Goal: Task Accomplishment & Management: Manage account settings

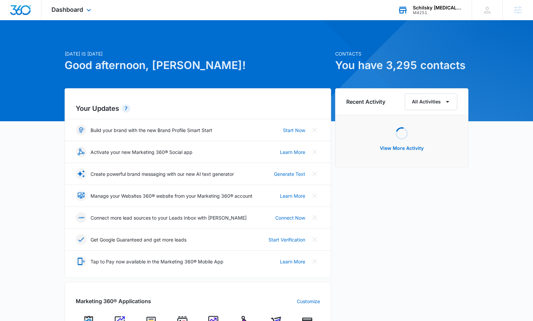
click at [423, 7] on div "Schilsky Chiropractic" at bounding box center [437, 7] width 49 height 5
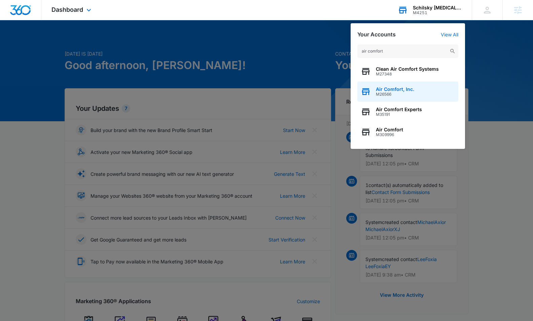
type input "air comfort"
click at [400, 93] on span "M26566" at bounding box center [395, 94] width 38 height 5
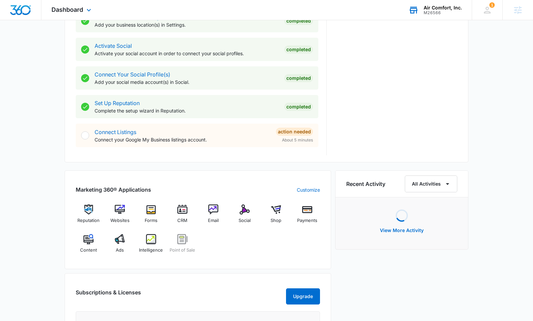
scroll to position [269, 0]
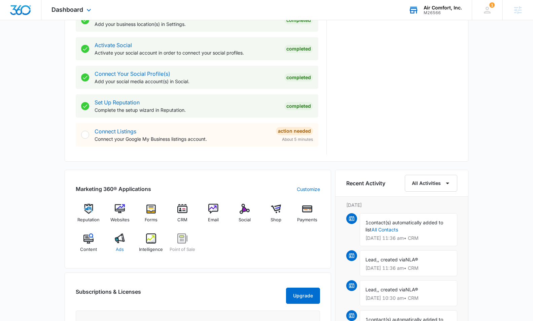
click at [123, 243] on div "Ads" at bounding box center [120, 245] width 26 height 24
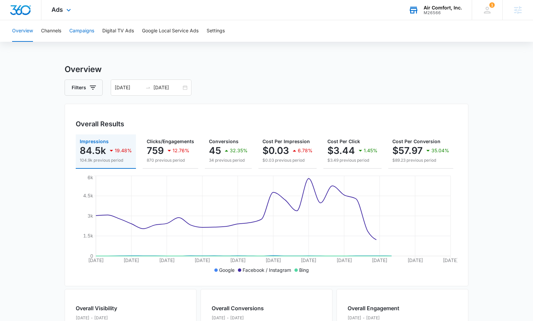
click at [86, 32] on button "Campaigns" at bounding box center [81, 31] width 25 height 22
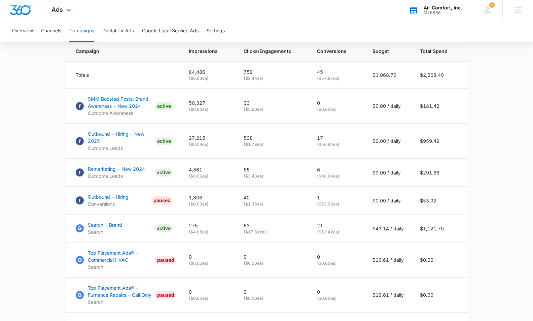
scroll to position [288, 0]
click at [126, 106] on p "SMM Boosted Posts: Brand Awareness - New 2024" at bounding box center [120, 103] width 65 height 14
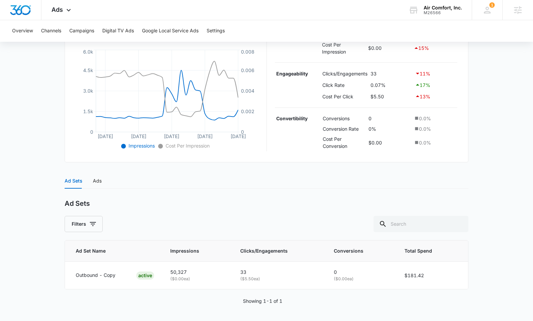
scroll to position [145, 0]
click at [92, 178] on div "Ad Sets Ads" at bounding box center [83, 180] width 37 height 15
click at [99, 181] on div "Ads" at bounding box center [97, 180] width 9 height 7
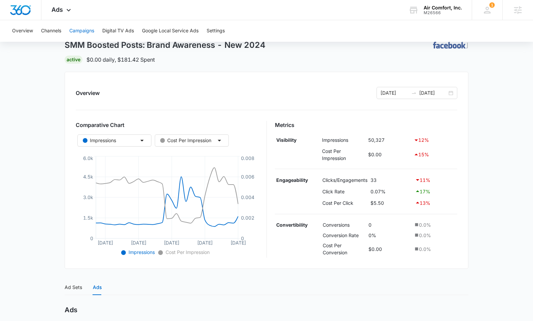
scroll to position [24, 0]
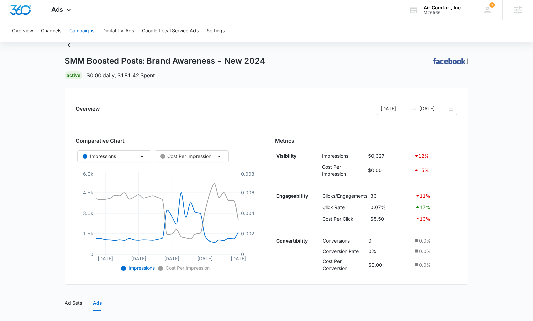
click at [74, 29] on button "Campaigns" at bounding box center [81, 31] width 25 height 22
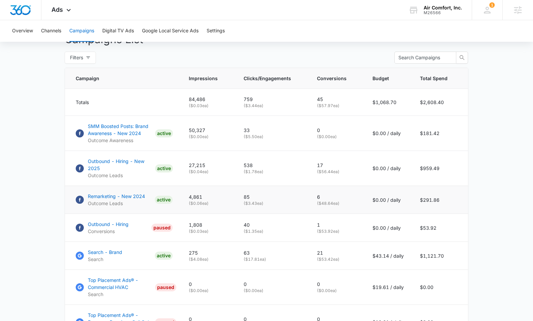
scroll to position [269, 0]
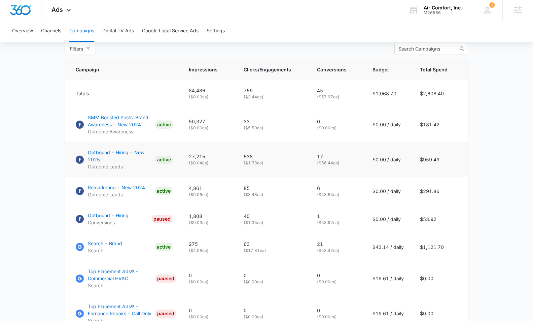
click at [119, 150] on p "Outbound - Hiring - New 2025" at bounding box center [120, 156] width 65 height 14
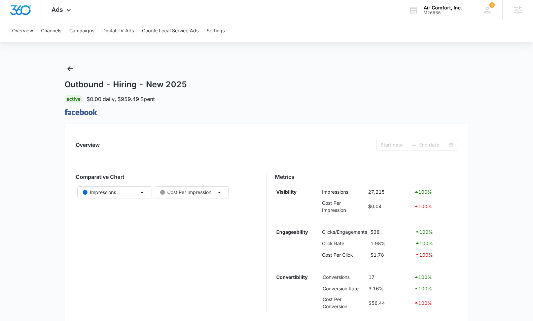
type input "[DATE]"
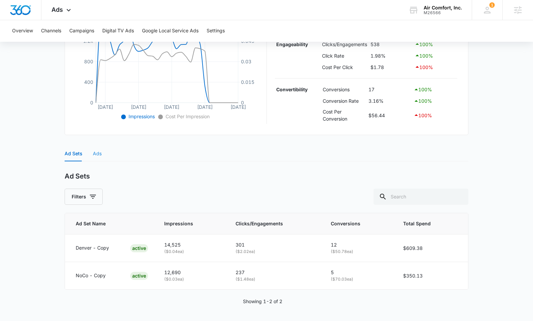
scroll to position [175, 0]
click at [94, 156] on div "Ads" at bounding box center [97, 153] width 9 height 7
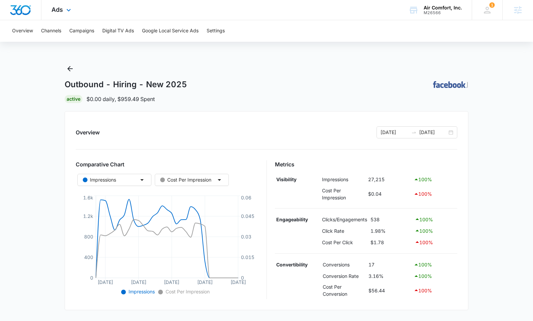
scroll to position [0, 0]
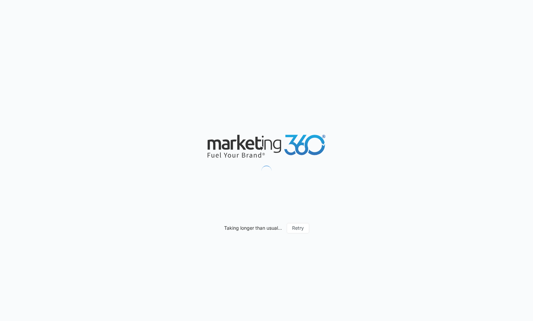
click at [76, 172] on div "Taking longer than usual... Retry" at bounding box center [266, 160] width 533 height 321
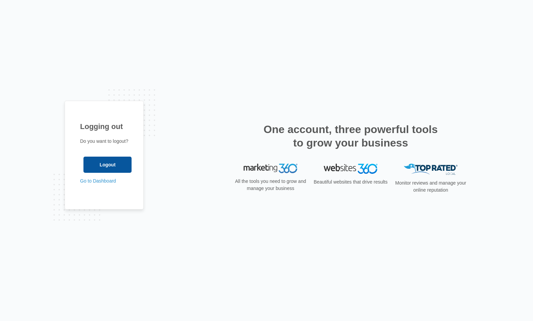
click at [92, 164] on input "Logout" at bounding box center [107, 164] width 48 height 16
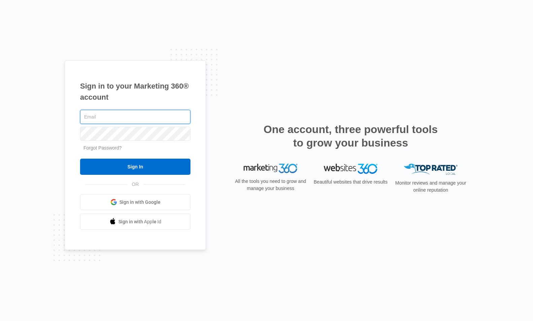
type input "[PERSON_NAME][EMAIL_ADDRESS][PERSON_NAME][DOMAIN_NAME]"
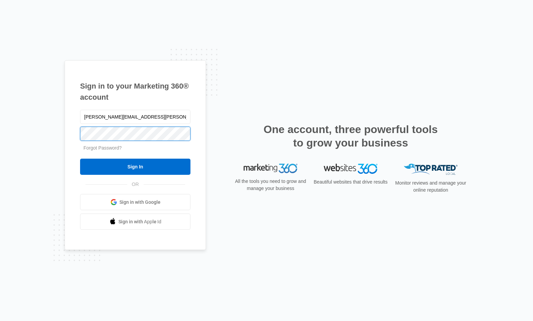
click at [135, 166] on input "Sign In" at bounding box center [135, 166] width 110 height 16
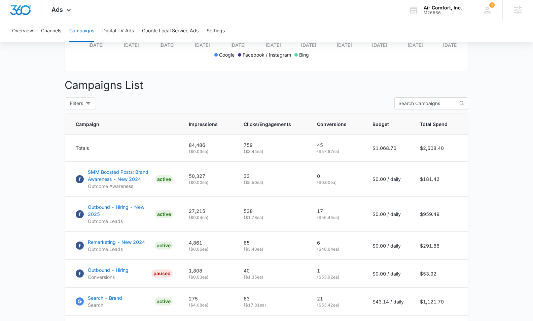
scroll to position [250, 0]
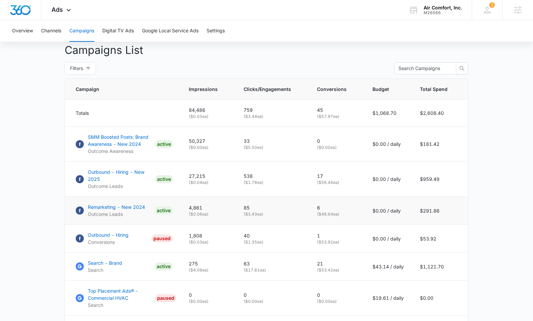
click at [113, 207] on p "Remarketing - New 2024" at bounding box center [116, 206] width 57 height 7
click at [136, 206] on p "Remarketing - New 2024" at bounding box center [116, 206] width 57 height 7
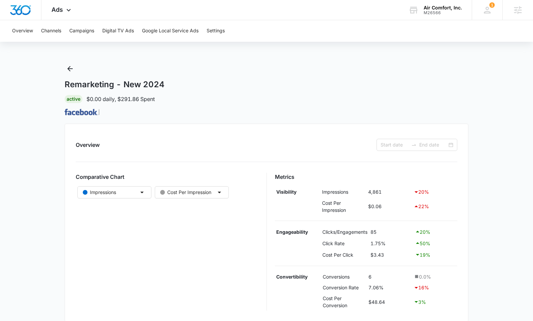
type input "[DATE]"
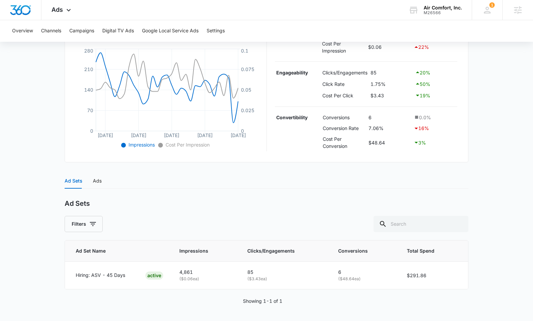
scroll to position [146, 0]
click at [96, 182] on div "Ads" at bounding box center [97, 180] width 9 height 7
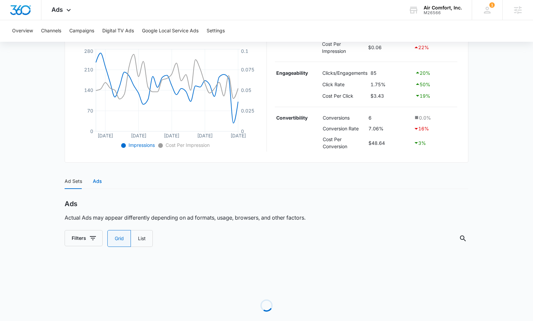
radio input "true"
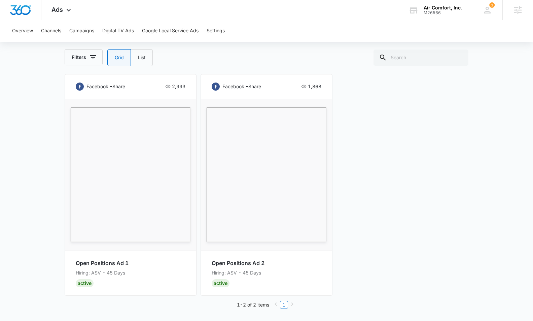
scroll to position [324, 0]
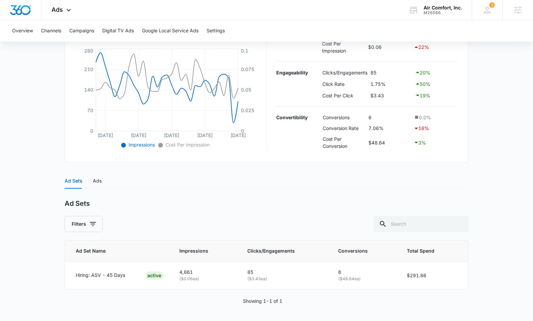
scroll to position [146, 0]
click at [94, 181] on div "Ads" at bounding box center [97, 180] width 9 height 7
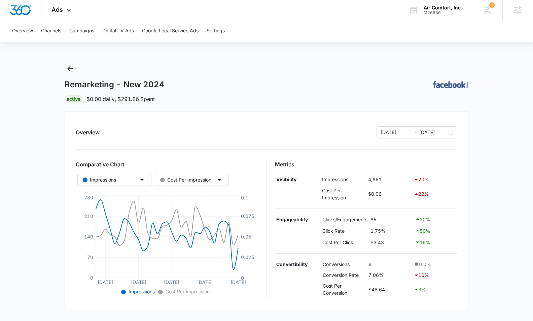
scroll to position [0, 0]
